Goal: Register for event/course

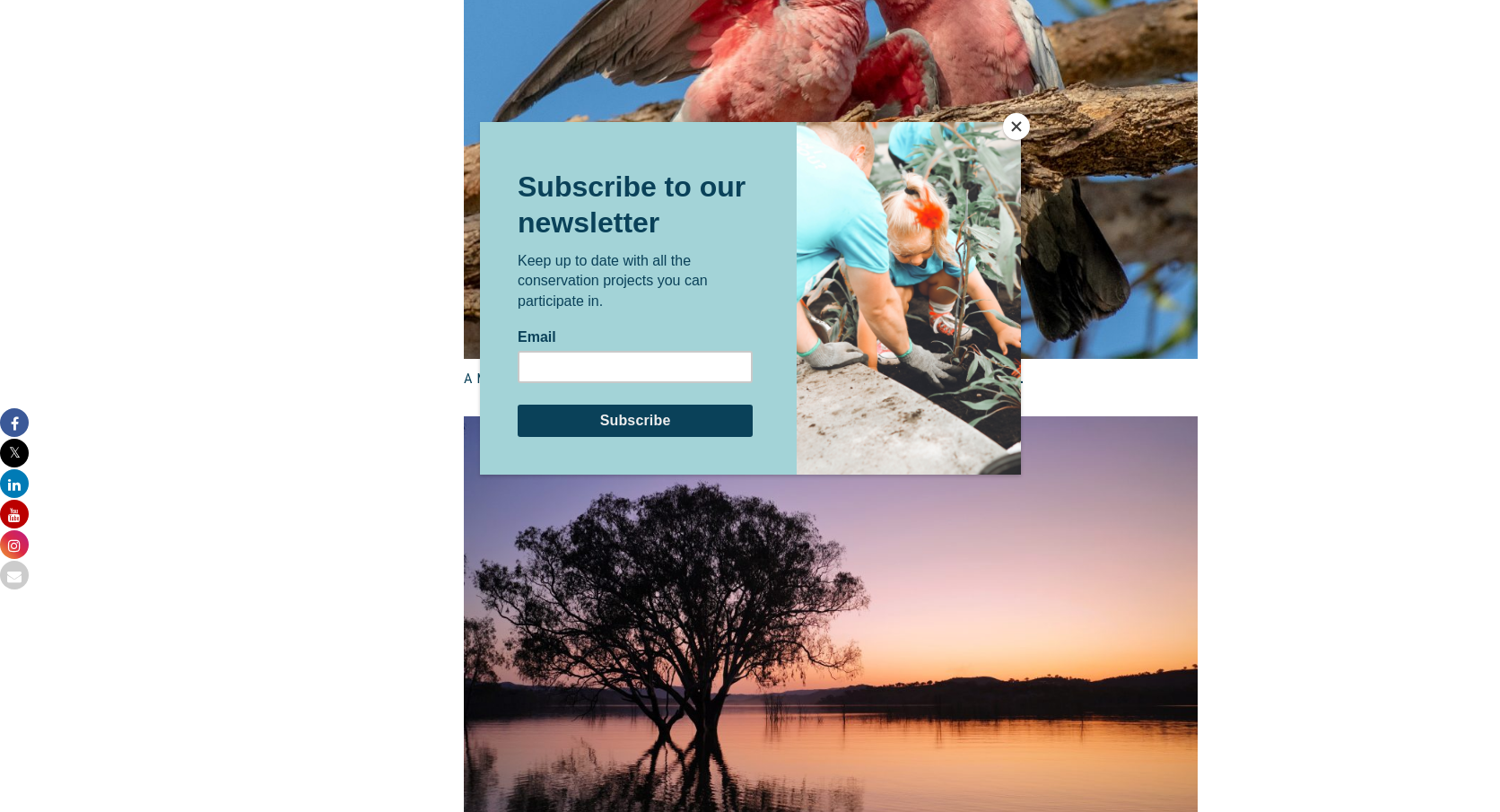
scroll to position [2698, 0]
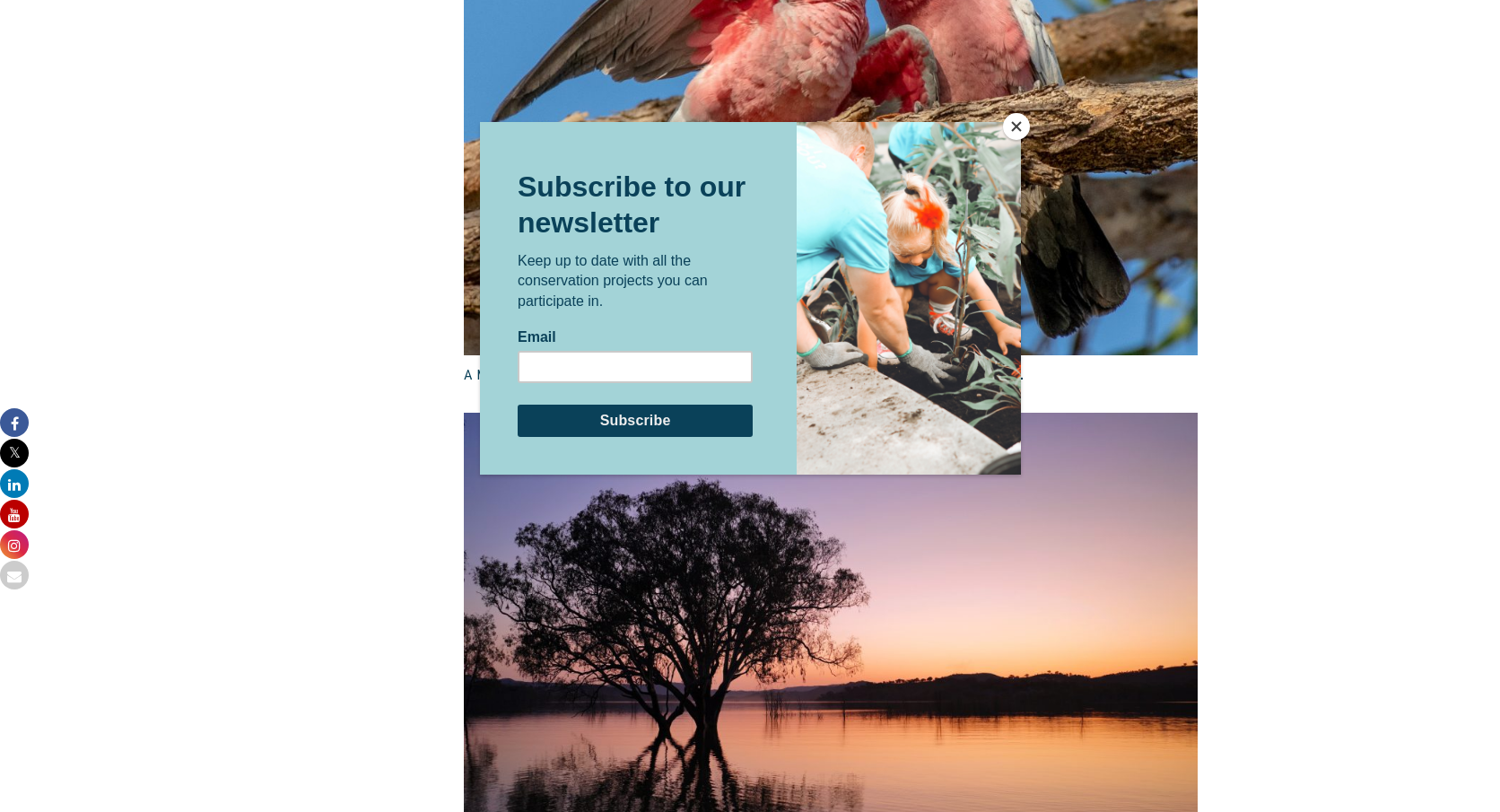
click at [1020, 123] on button "Close" at bounding box center [1016, 126] width 27 height 27
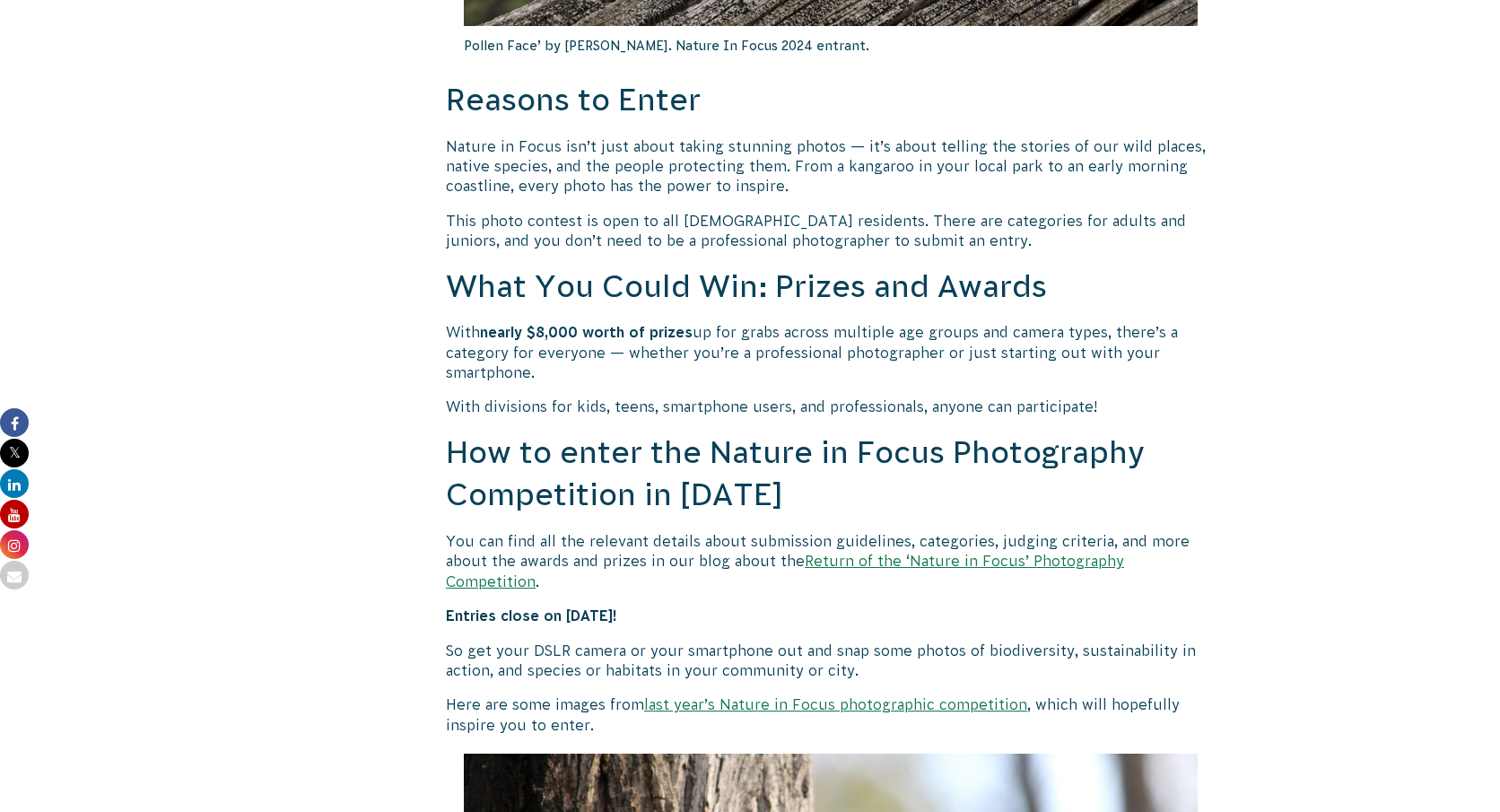
scroll to position [1241, 0]
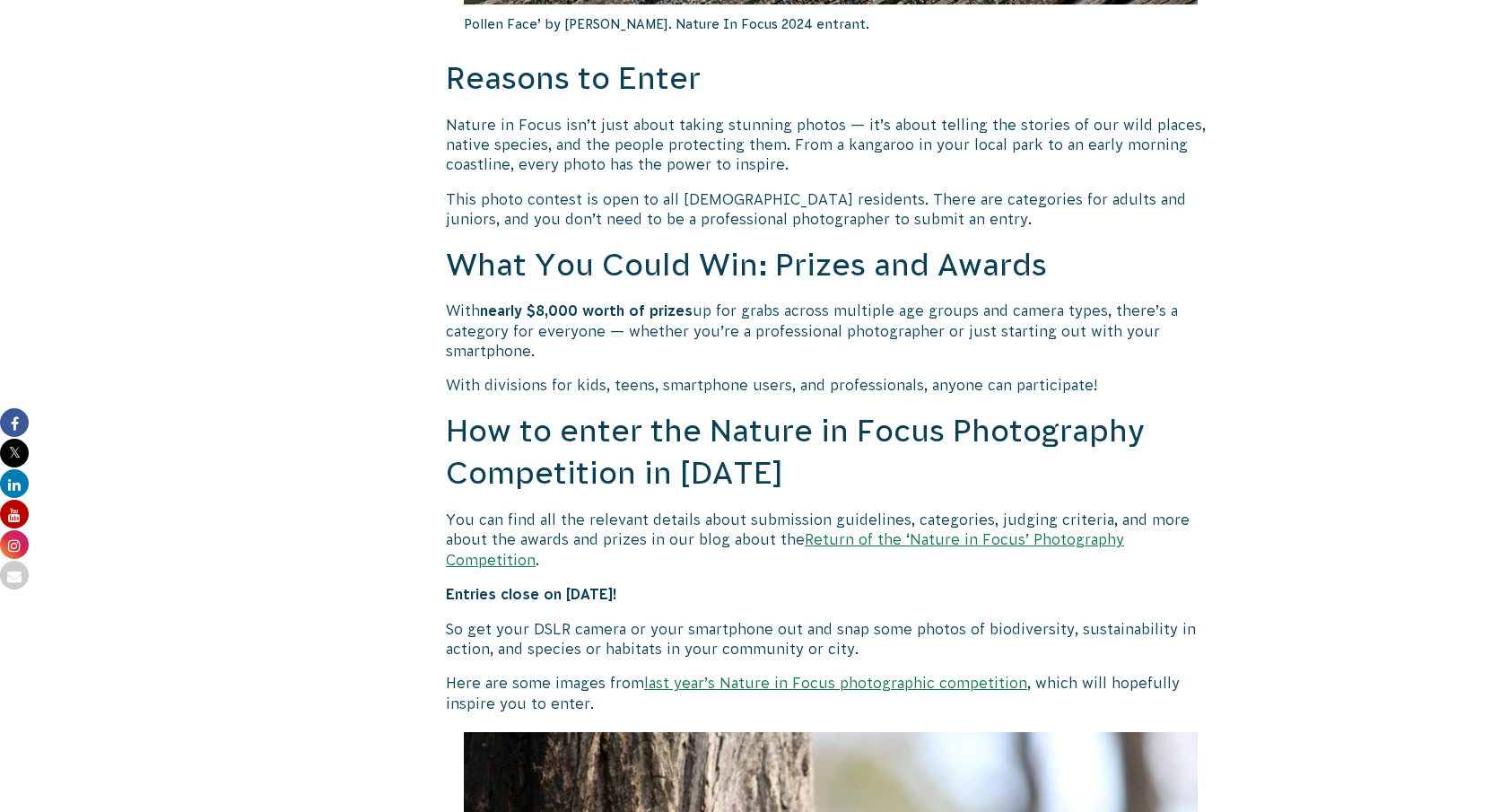
click at [948, 537] on link "Return of the ‘Nature in Focus’ Photography Competition" at bounding box center [784, 550] width 678 height 36
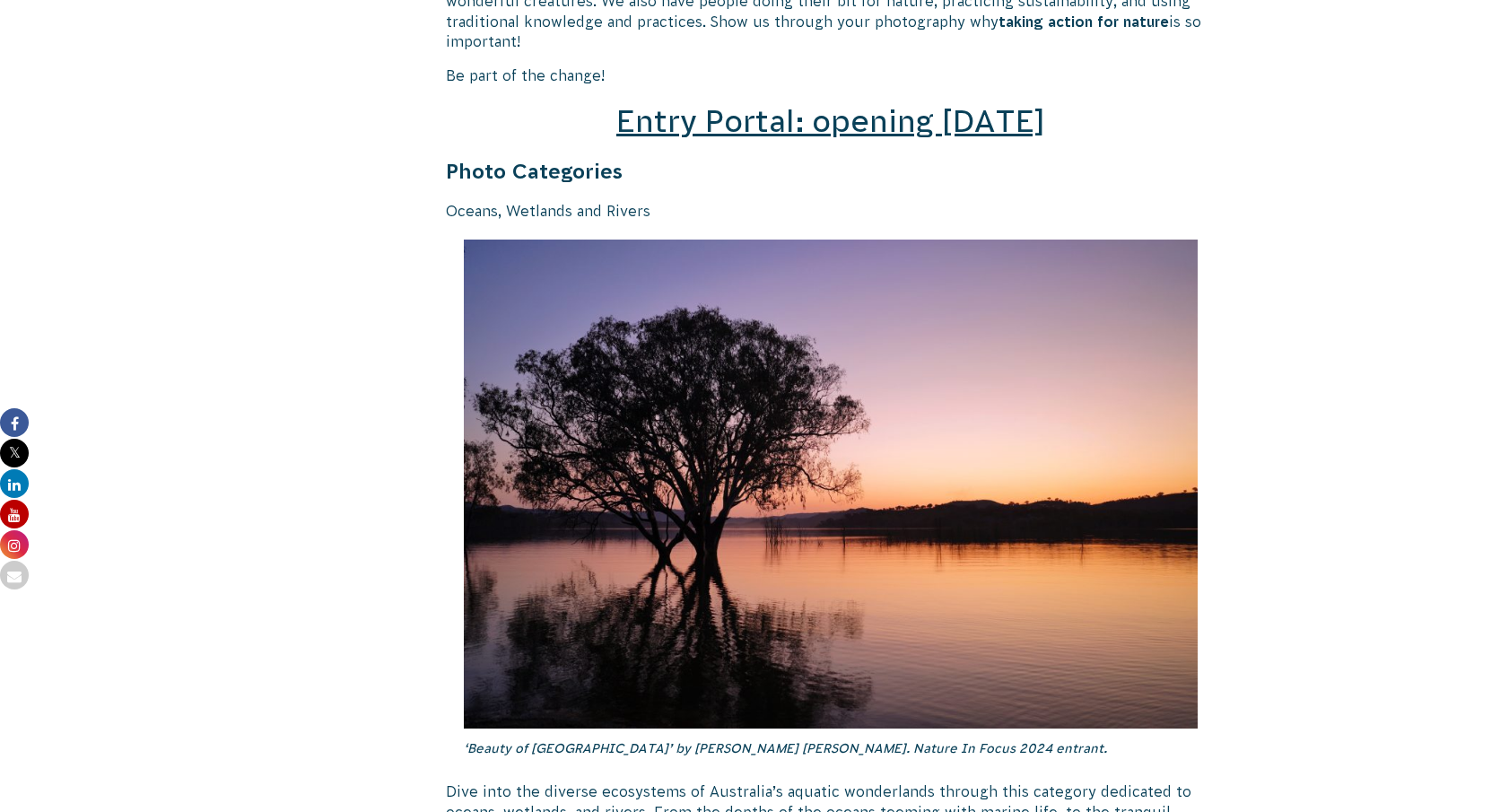
scroll to position [2416, 0]
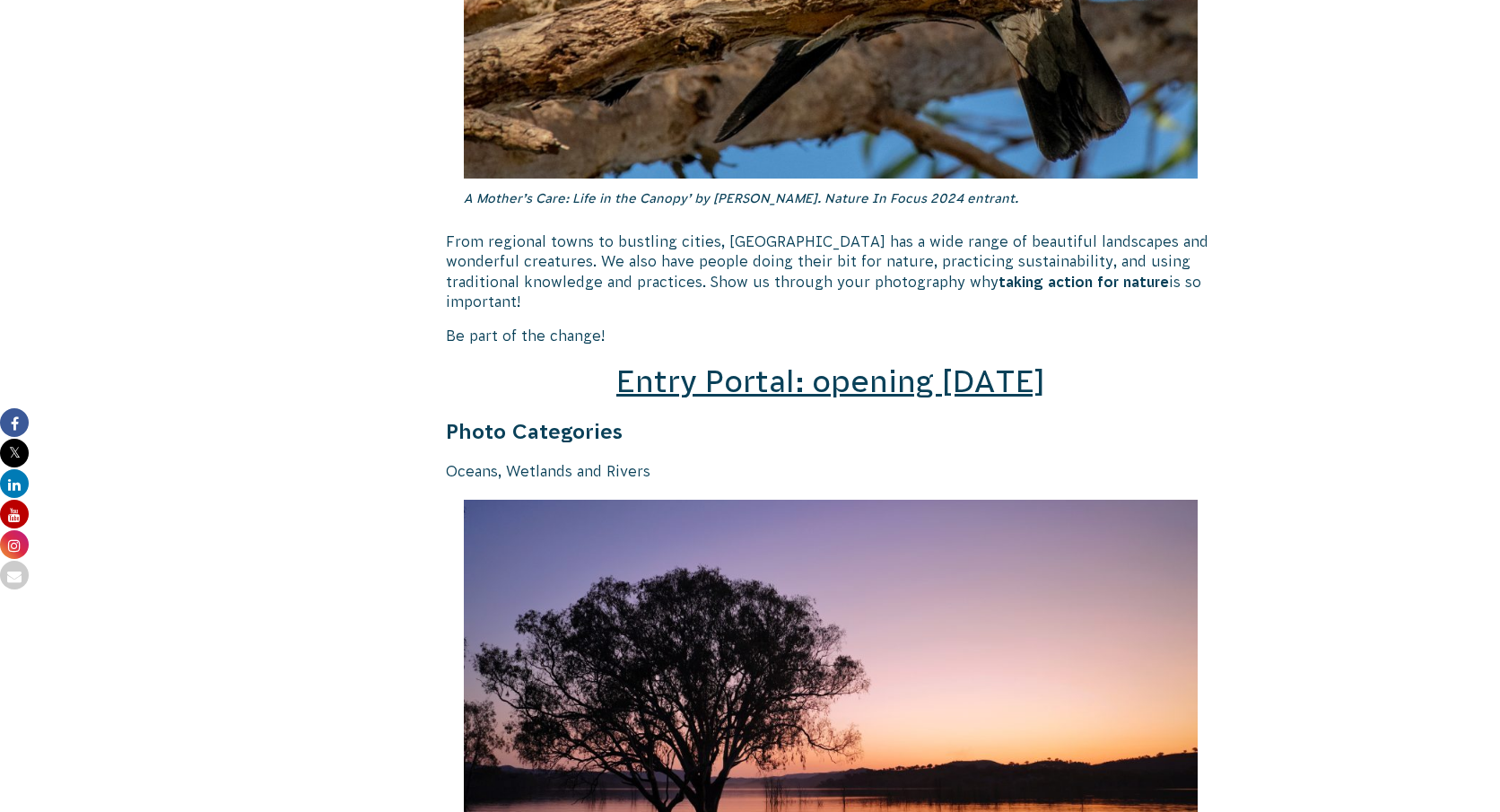
click at [762, 370] on span "Entry Portal: opening [DATE]" at bounding box center [831, 382] width 429 height 34
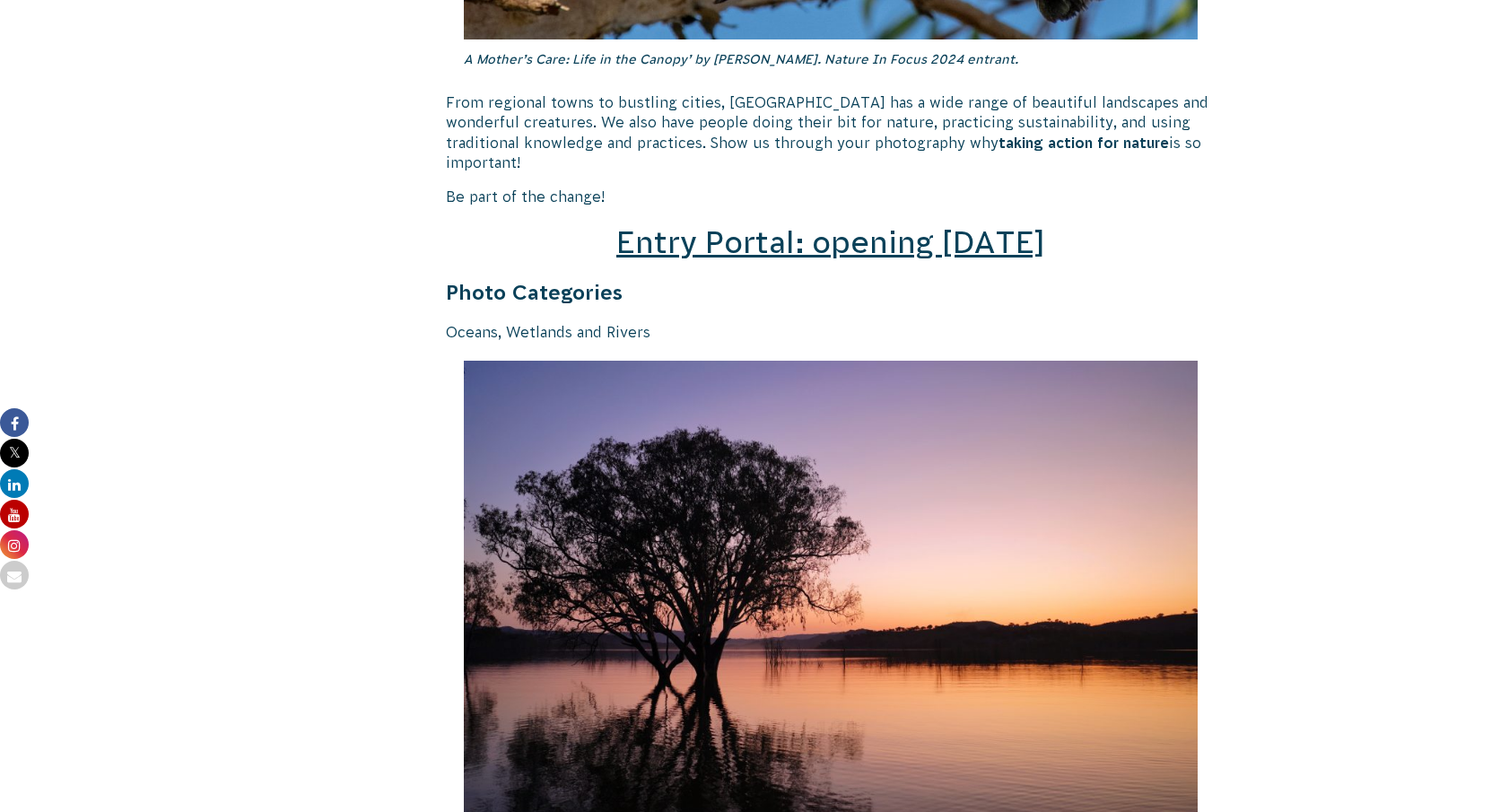
scroll to position [2548, 0]
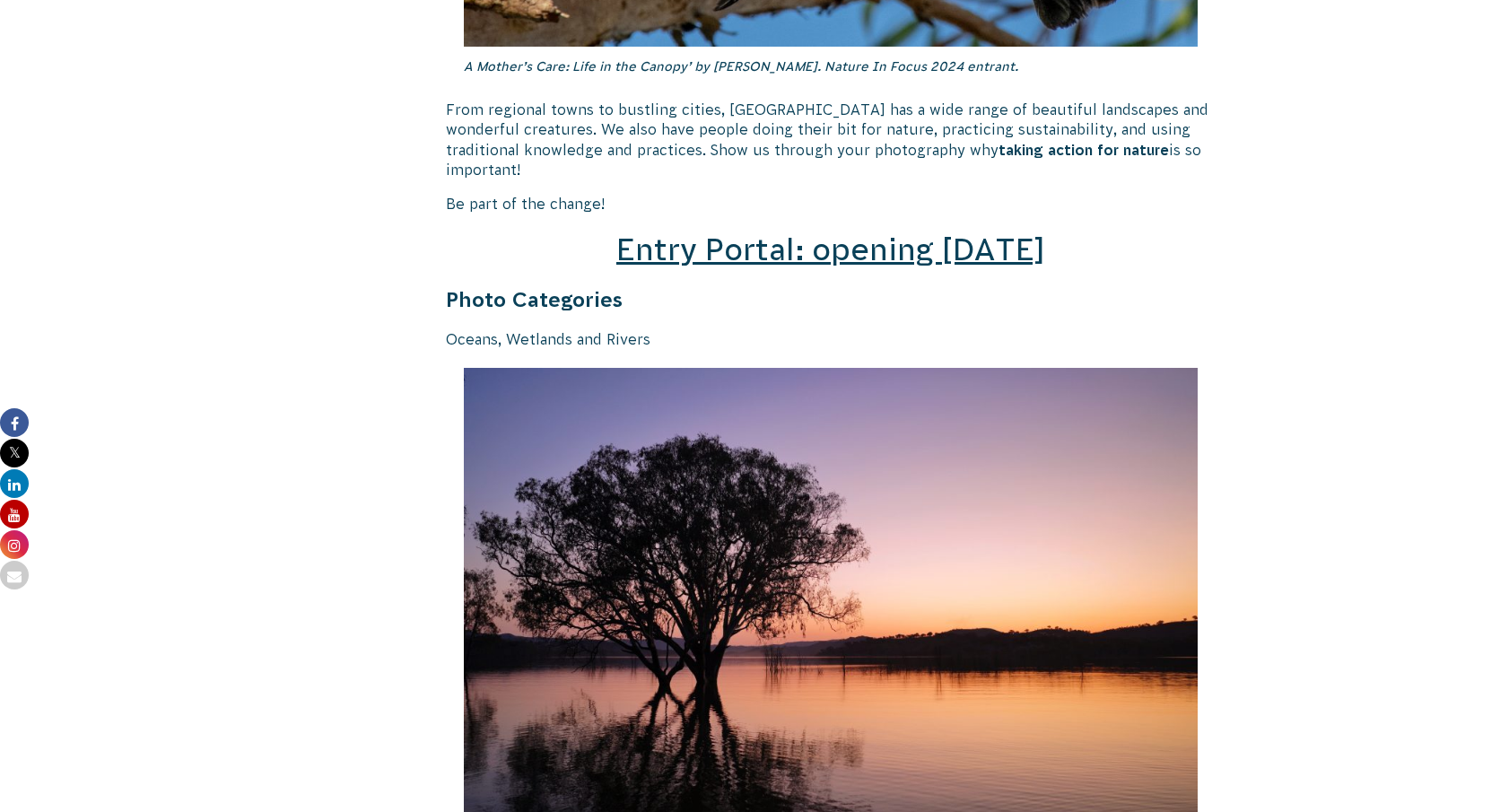
click at [820, 233] on span "Entry Portal: opening [DATE]" at bounding box center [831, 250] width 429 height 34
